Goal: Task Accomplishment & Management: Use online tool/utility

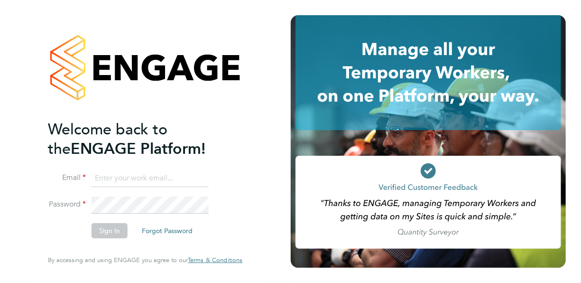
type input "[EMAIL_ADDRESS][DOMAIN_NAME]"
click at [119, 230] on button "Sign In" at bounding box center [110, 230] width 36 height 15
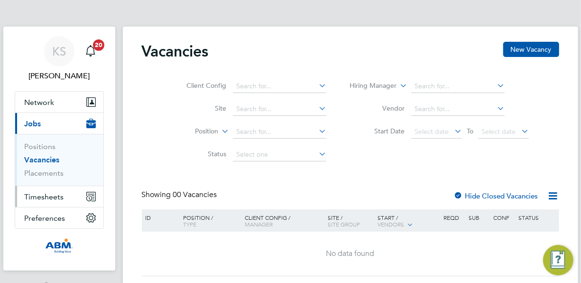
click at [61, 196] on span "Timesheets" at bounding box center [44, 196] width 39 height 9
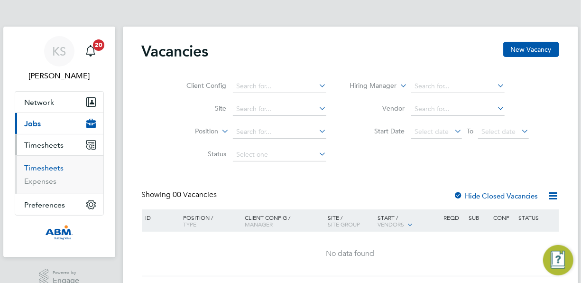
click at [50, 167] on link "Timesheets" at bounding box center [44, 167] width 39 height 9
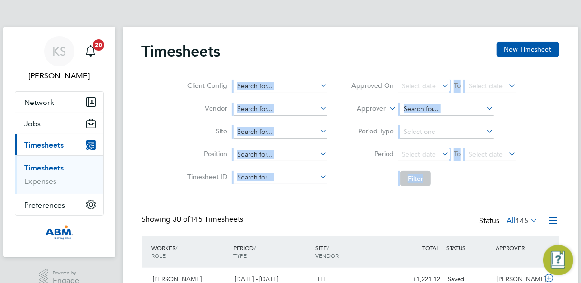
drag, startPoint x: 577, startPoint y: 60, endPoint x: 580, endPoint y: 122, distance: 61.8
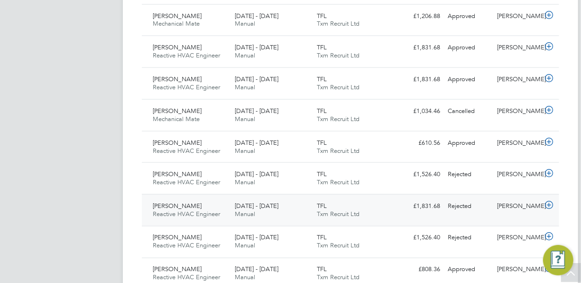
scroll to position [645, 0]
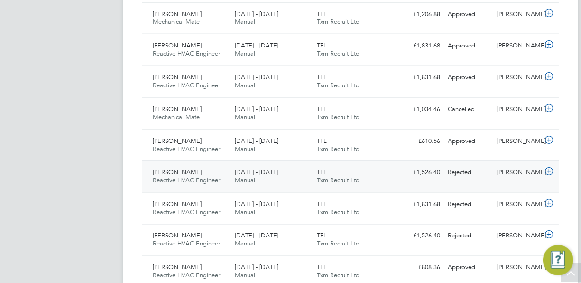
click at [551, 168] on icon at bounding box center [549, 171] width 12 height 8
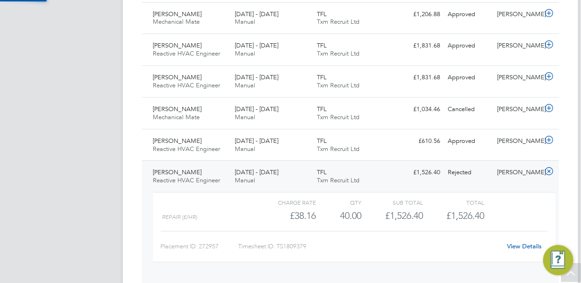
scroll to position [16, 92]
click at [551, 73] on icon at bounding box center [549, 77] width 12 height 8
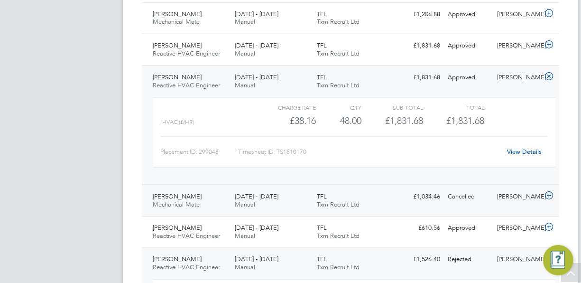
click at [551, 193] on icon at bounding box center [549, 196] width 12 height 8
